Goal: Task Accomplishment & Management: Manage account settings

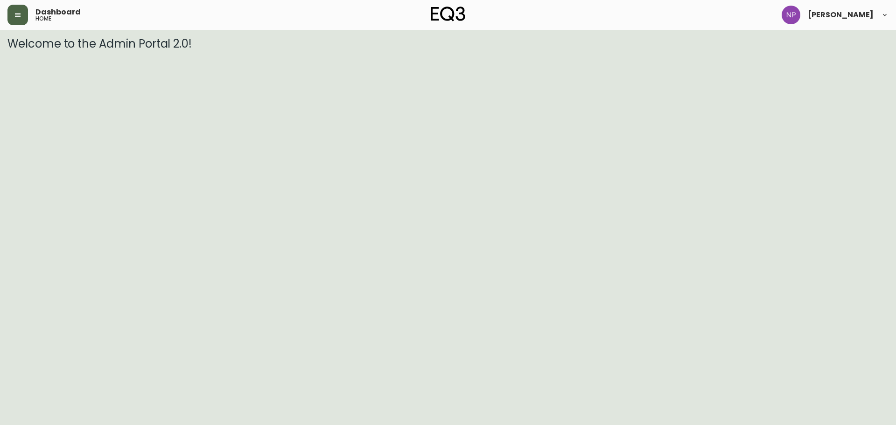
click at [16, 10] on button "button" at bounding box center [17, 15] width 21 height 21
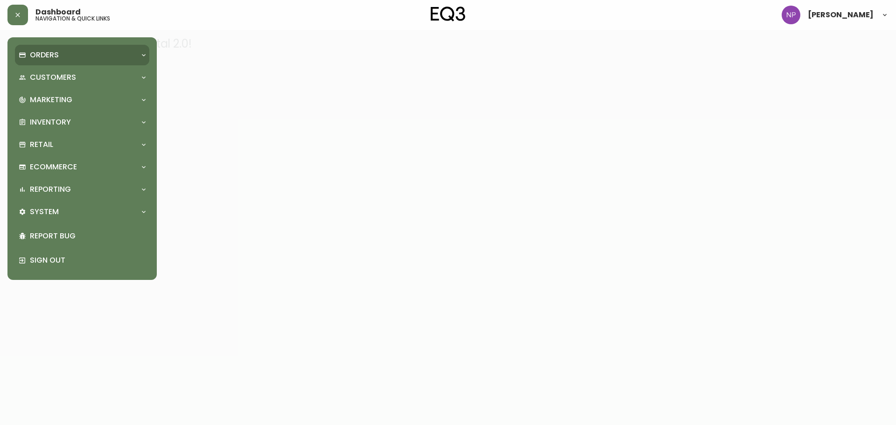
click at [32, 52] on p "Orders" at bounding box center [44, 55] width 29 height 10
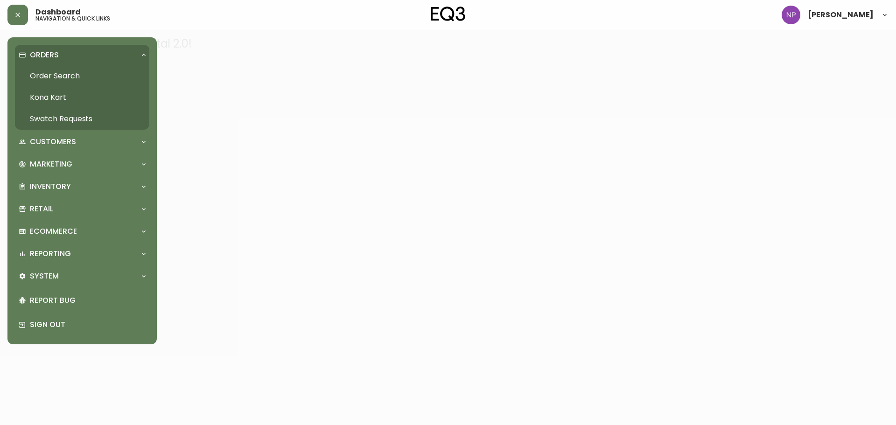
click at [86, 78] on link "Order Search" at bounding box center [82, 75] width 134 height 21
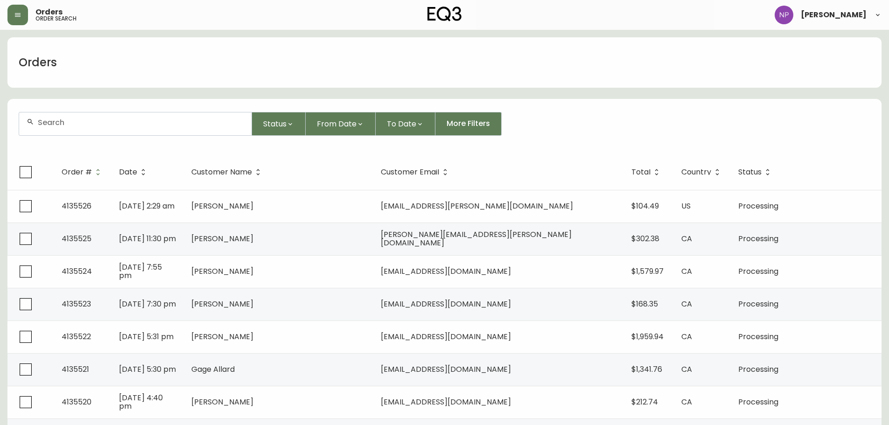
drag, startPoint x: 167, startPoint y: 128, endPoint x: 174, endPoint y: 139, distance: 12.4
click at [167, 128] on div at bounding box center [135, 124] width 233 height 23
type input "4135514"
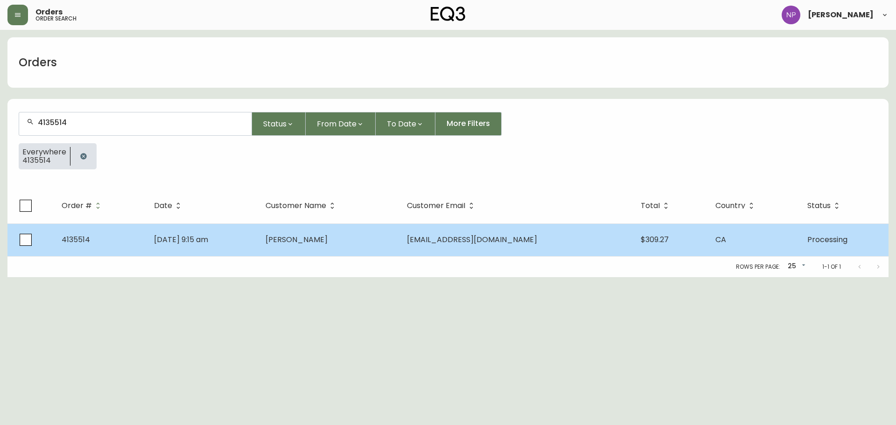
click at [232, 229] on td "[DATE] 9:15 am" at bounding box center [203, 240] width 112 height 33
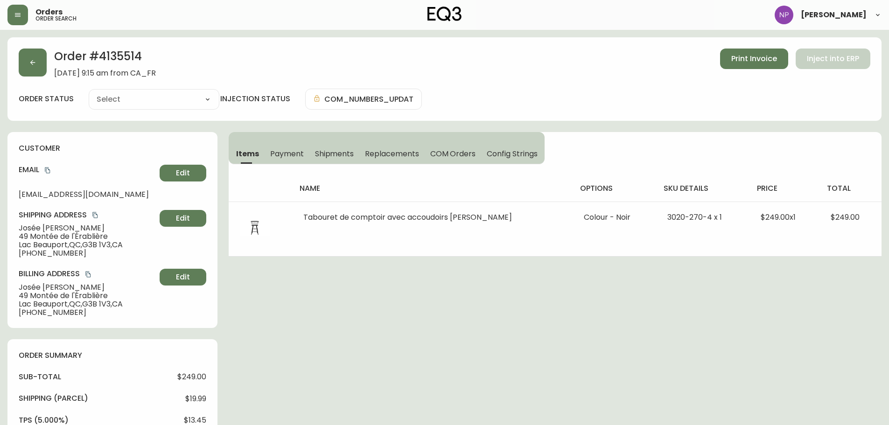
type input "Processing"
select select "PROCESSING"
click at [31, 64] on icon "button" at bounding box center [32, 62] width 7 height 7
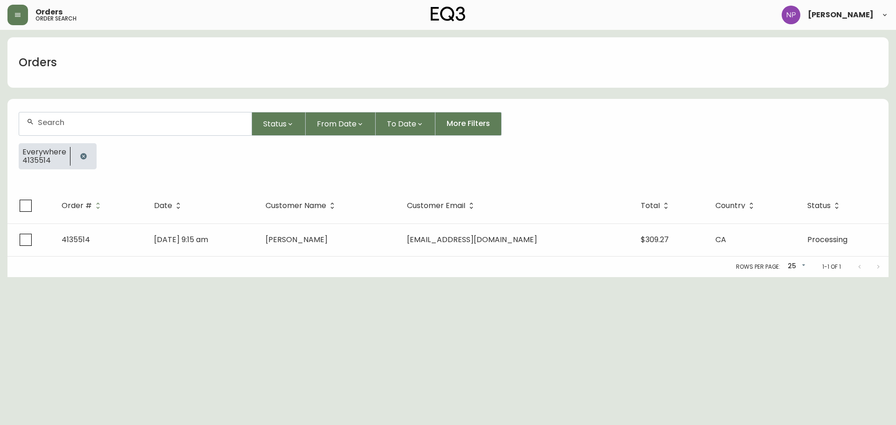
click at [43, 127] on div at bounding box center [135, 124] width 233 height 23
type input "4135515"
click at [88, 157] on button "button" at bounding box center [83, 156] width 19 height 19
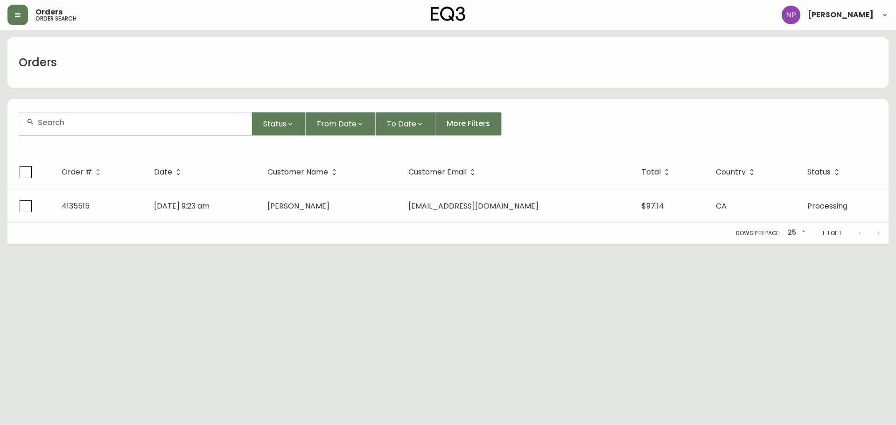
click at [109, 126] on input "text" at bounding box center [141, 122] width 206 height 9
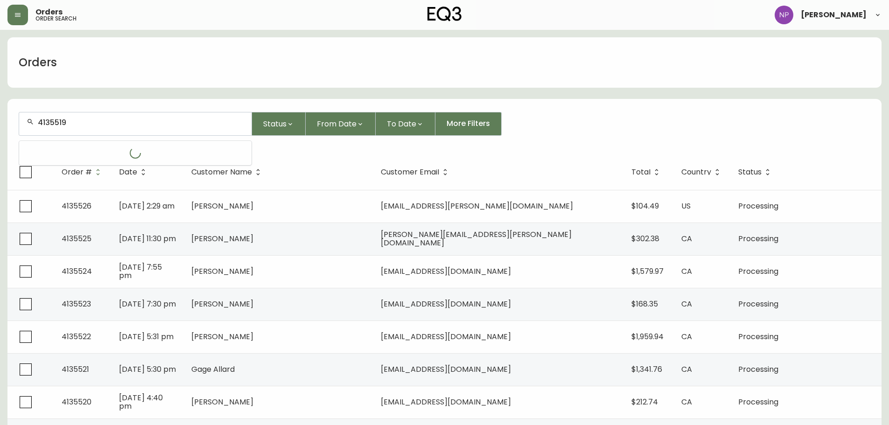
type input "4135519"
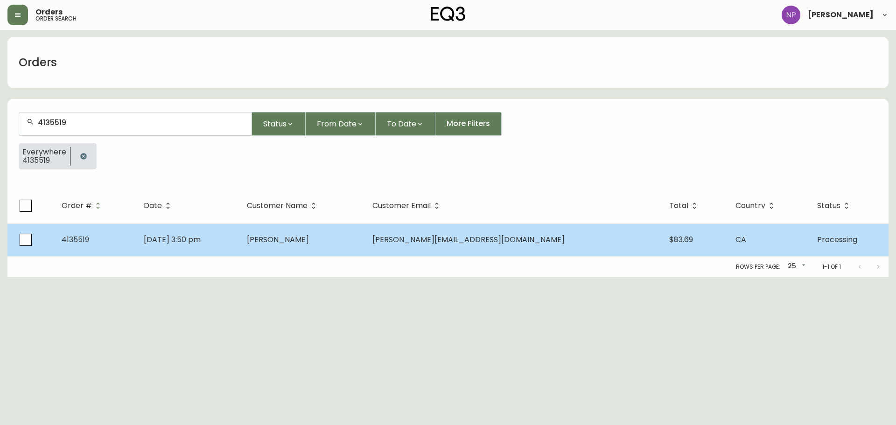
click at [309, 234] on span "[PERSON_NAME]" at bounding box center [278, 239] width 62 height 11
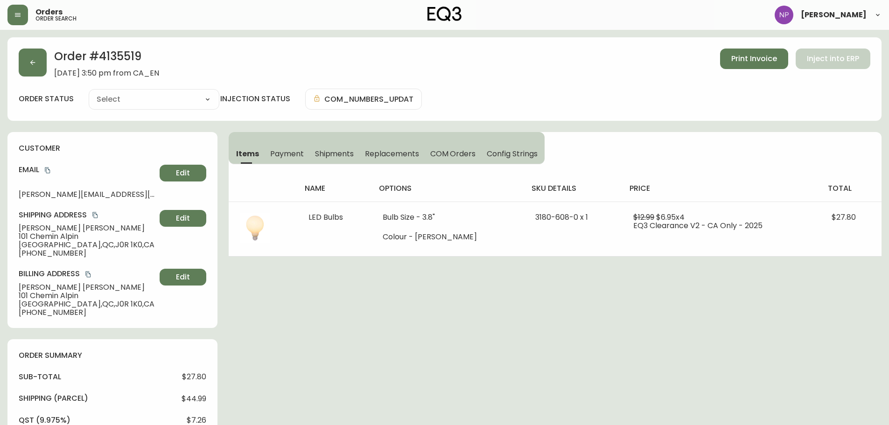
type input "Processing"
select select "PROCESSING"
click at [27, 59] on button "button" at bounding box center [33, 63] width 28 height 28
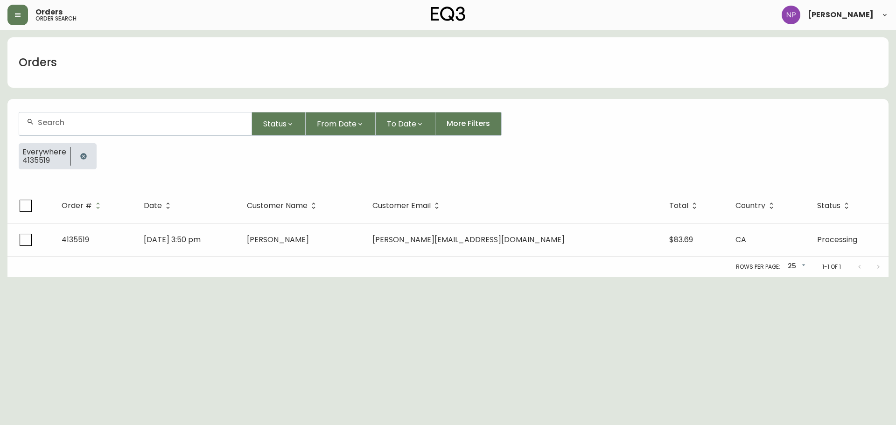
click at [50, 128] on div at bounding box center [135, 124] width 233 height 23
type input "4135520"
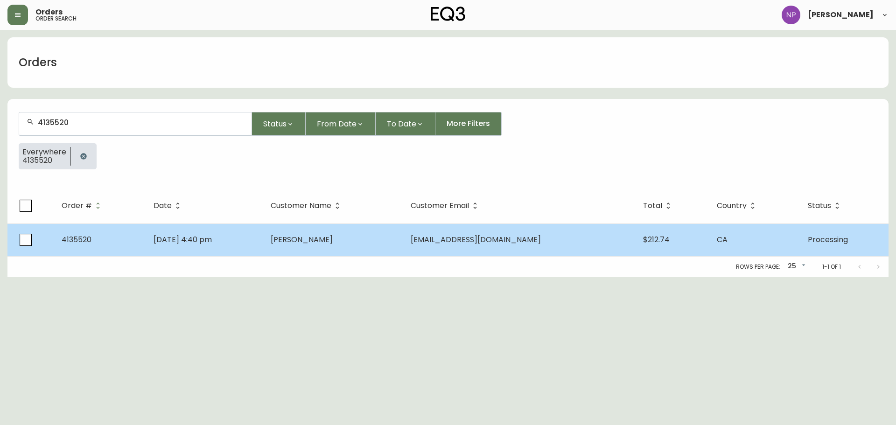
click at [398, 243] on td "[PERSON_NAME]" at bounding box center [333, 240] width 141 height 33
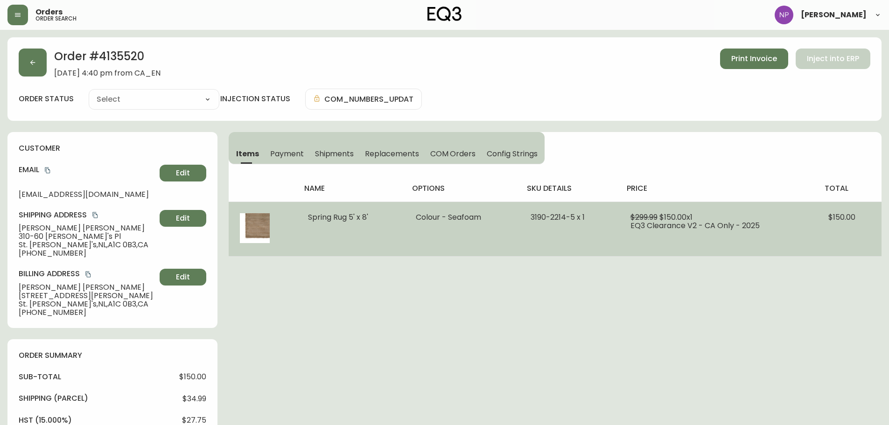
type input "Processing"
select select "PROCESSING"
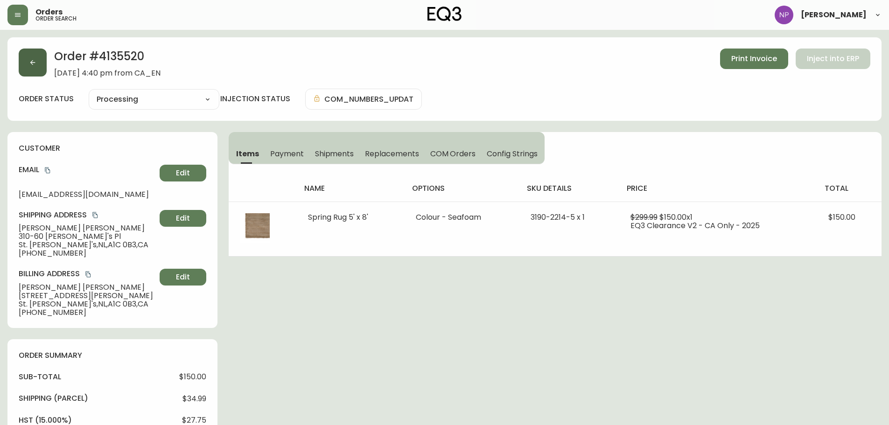
click at [31, 70] on button "button" at bounding box center [33, 63] width 28 height 28
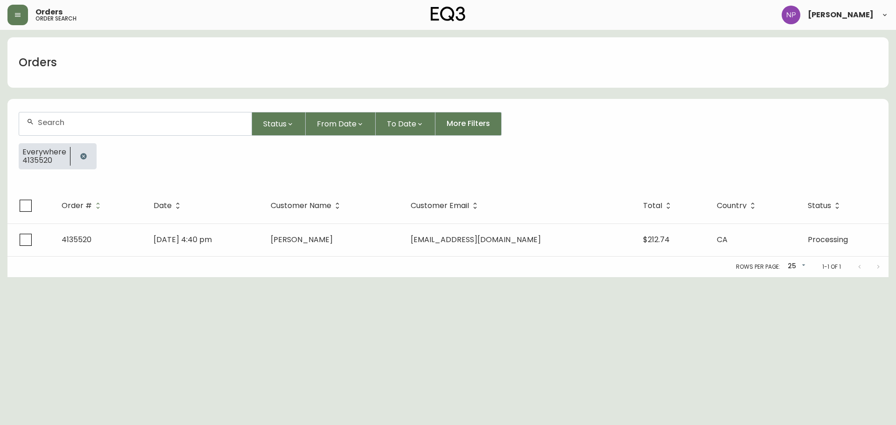
click at [74, 130] on div at bounding box center [135, 124] width 233 height 23
type input "4135523"
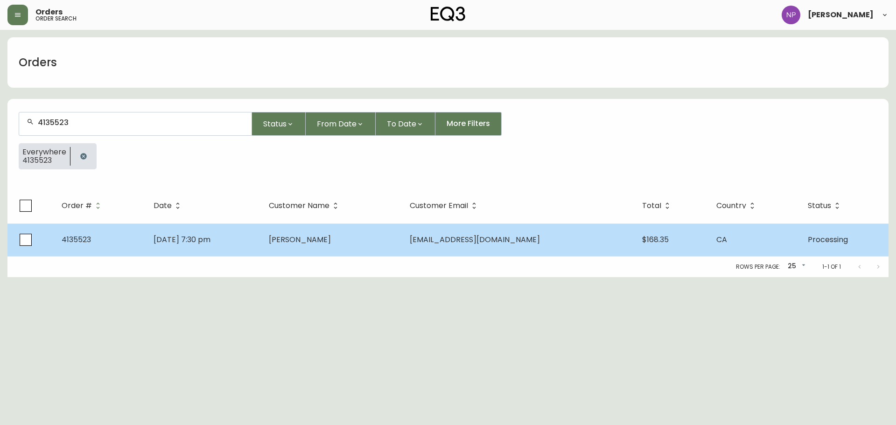
drag, startPoint x: 338, startPoint y: 245, endPoint x: 354, endPoint y: 243, distance: 15.9
click at [331, 244] on span "[PERSON_NAME]" at bounding box center [300, 239] width 62 height 11
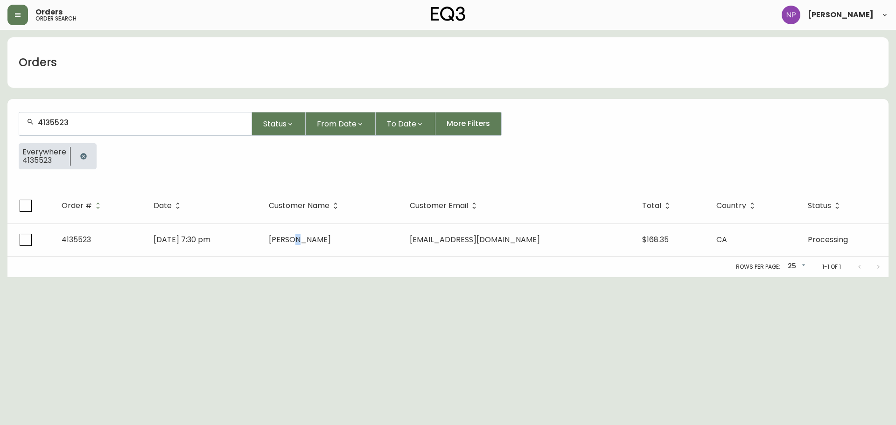
click at [85, 158] on icon "button" at bounding box center [83, 156] width 7 height 7
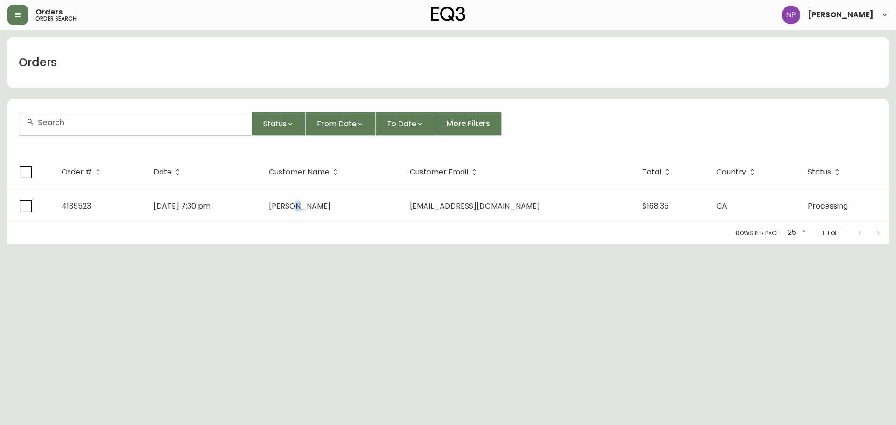
click at [87, 130] on div at bounding box center [135, 124] width 233 height 23
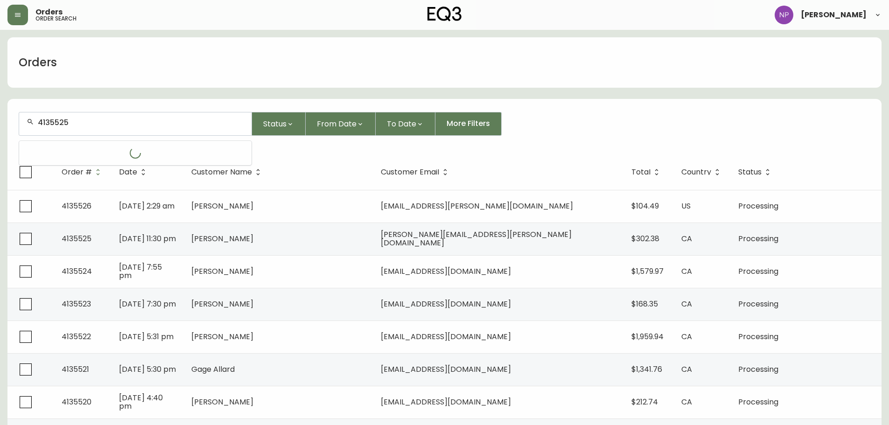
type input "4135525"
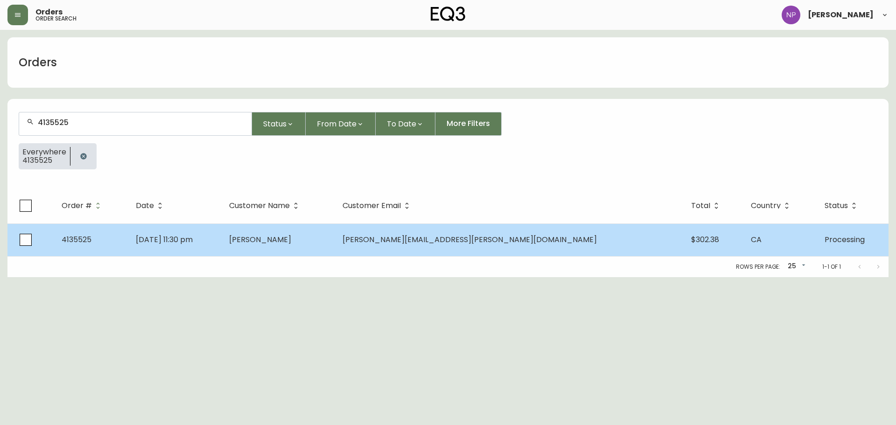
click at [335, 236] on td "[PERSON_NAME]" at bounding box center [278, 240] width 113 height 33
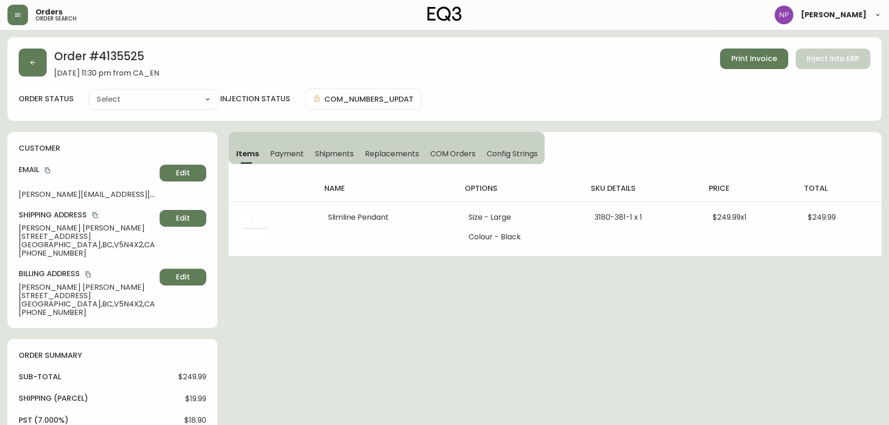
type input "Processing"
select select "PROCESSING"
click at [37, 51] on button "button" at bounding box center [33, 63] width 28 height 28
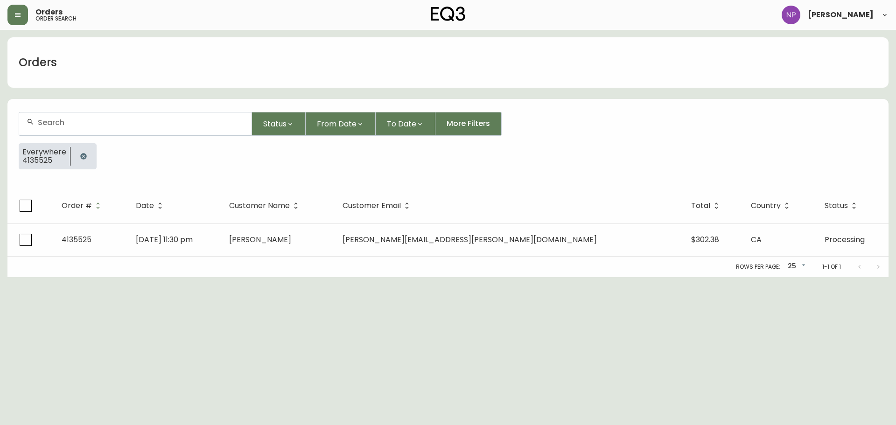
click at [41, 117] on div at bounding box center [135, 124] width 233 height 23
type input "4135526"
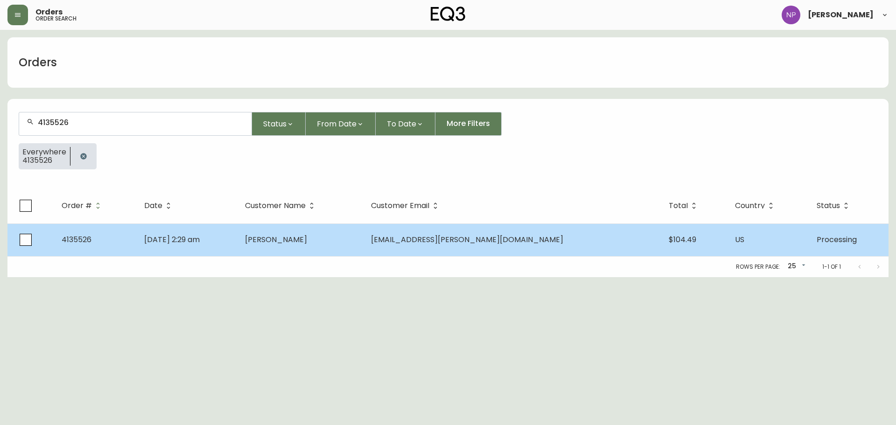
click at [364, 241] on td "[PERSON_NAME]" at bounding box center [301, 240] width 126 height 33
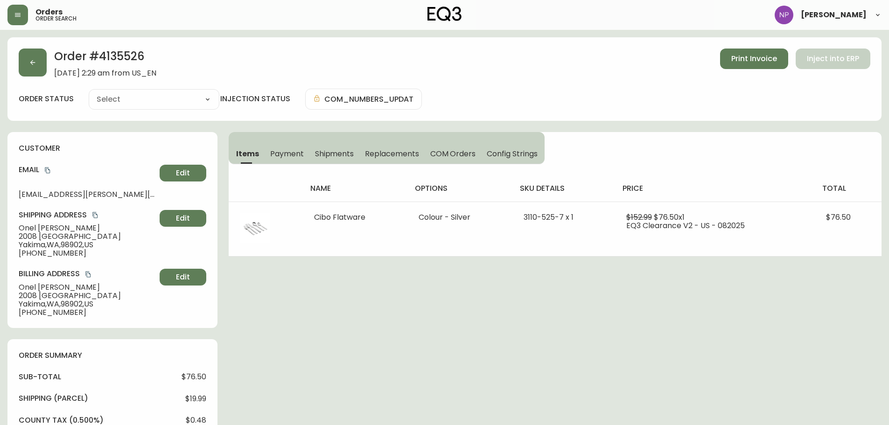
type input "Processing"
select select "PROCESSING"
